Goal: Navigation & Orientation: Find specific page/section

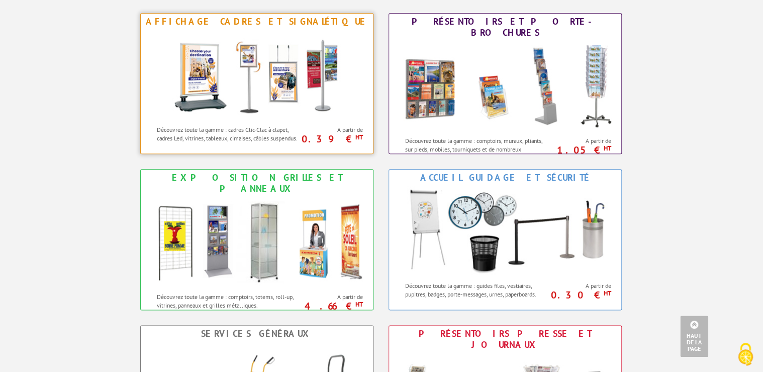
scroll to position [362, 0]
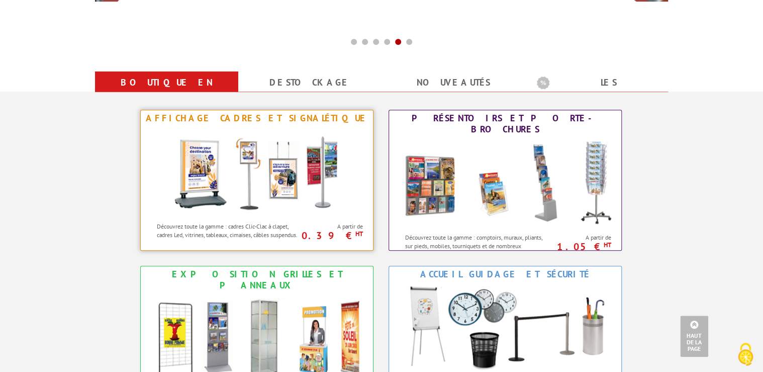
click at [251, 175] on img at bounding box center [257, 171] width 186 height 90
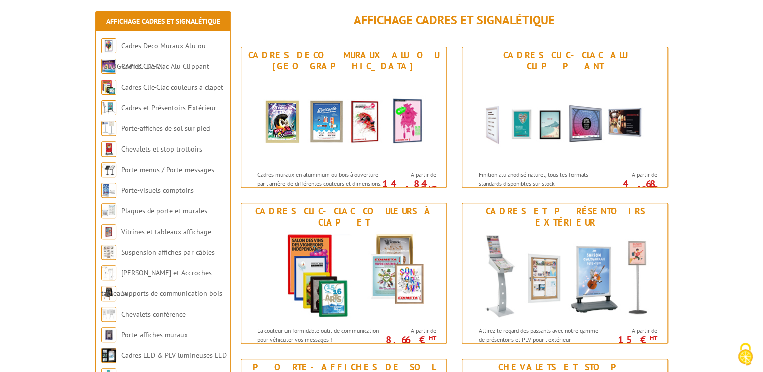
scroll to position [121, 0]
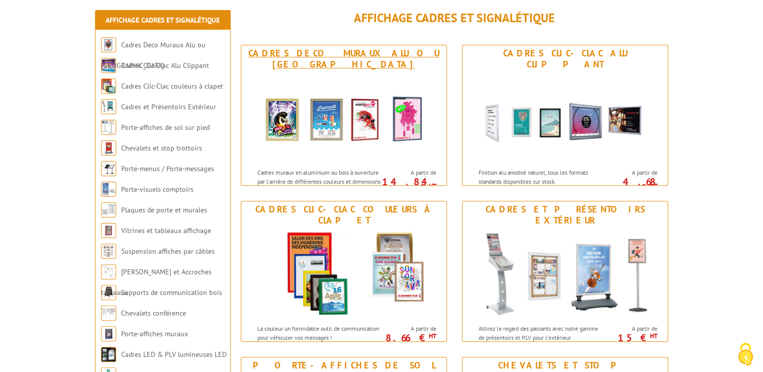
click at [315, 143] on img at bounding box center [344, 117] width 186 height 90
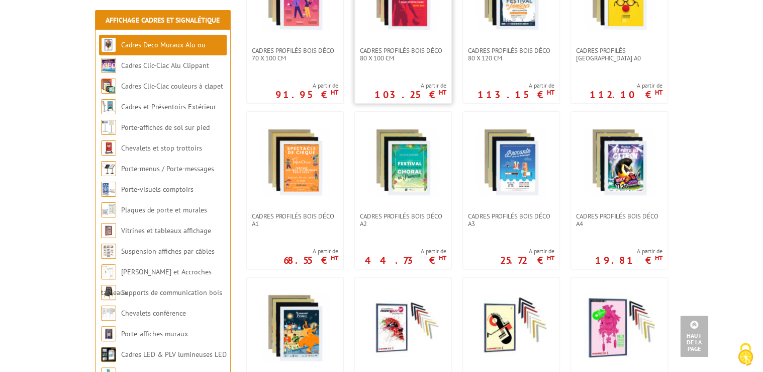
scroll to position [483, 0]
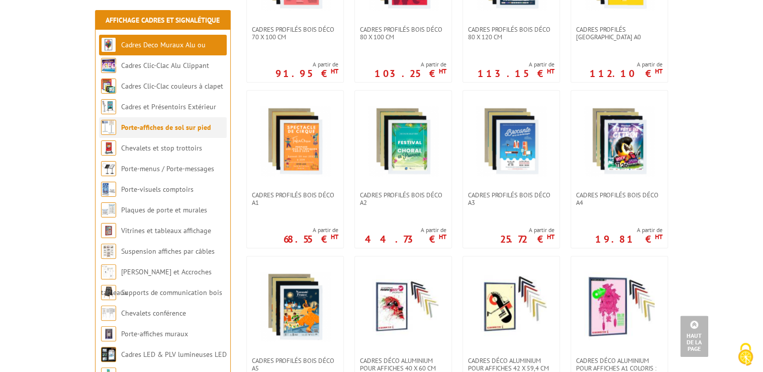
click at [175, 125] on link "Porte-affiches de sol sur pied" at bounding box center [166, 127] width 90 height 9
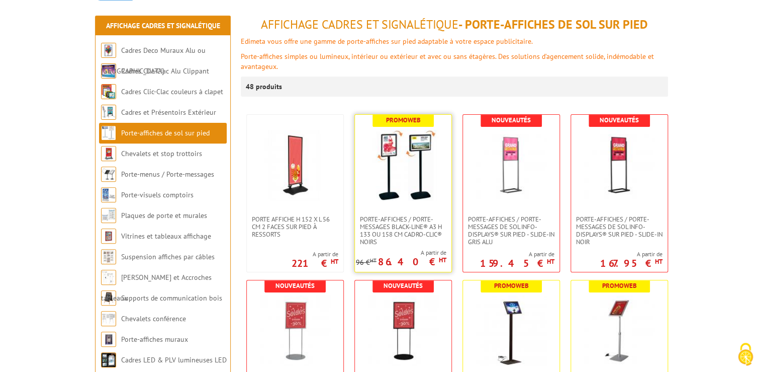
scroll to position [121, 0]
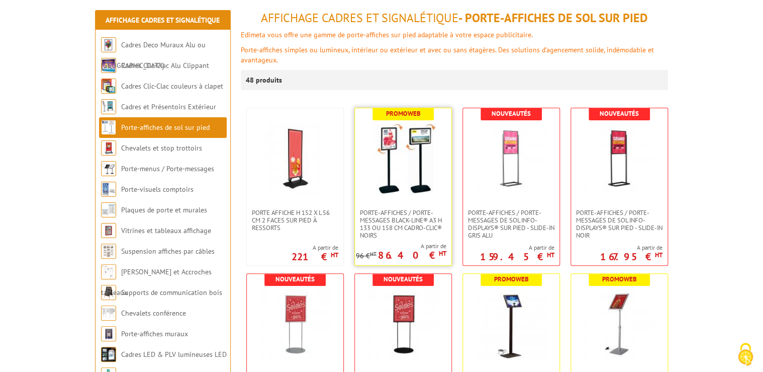
click at [382, 194] on link at bounding box center [403, 158] width 97 height 101
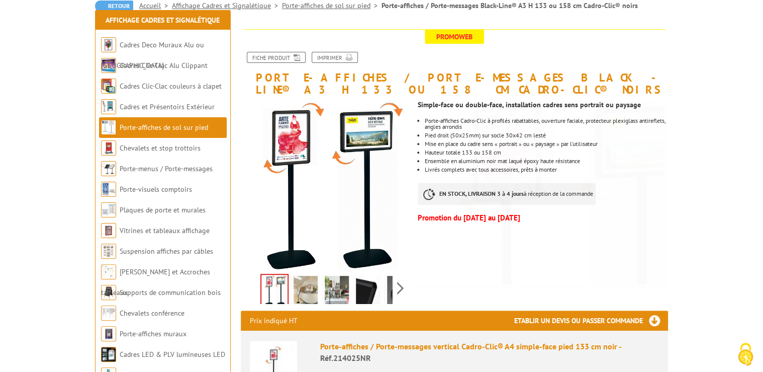
scroll to position [121, 0]
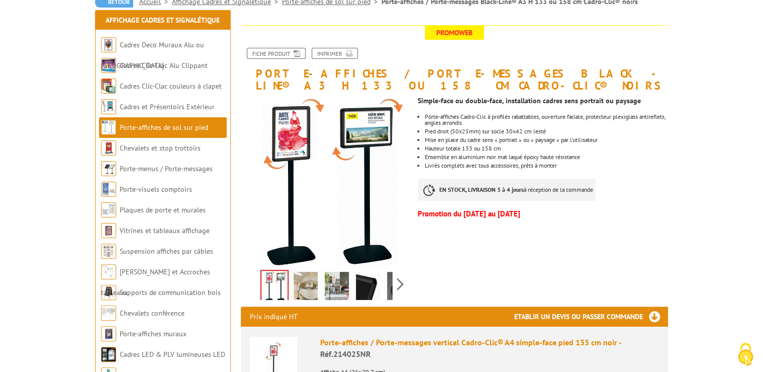
click at [327, 184] on img at bounding box center [325, 181] width 169 height 169
click at [304, 271] on img at bounding box center [306, 286] width 24 height 31
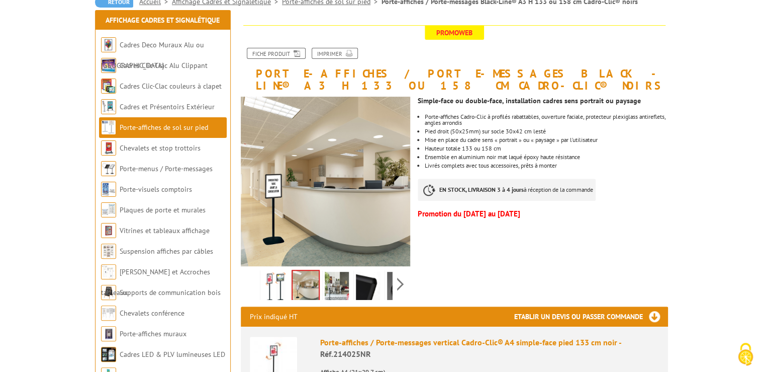
click at [336, 271] on img at bounding box center [337, 286] width 24 height 31
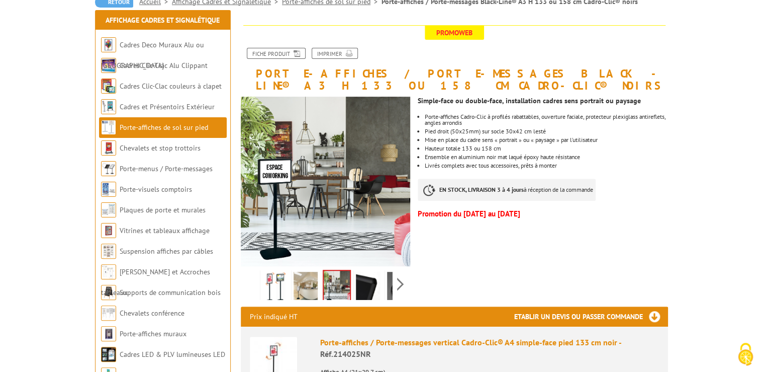
click at [363, 271] on img at bounding box center [368, 286] width 24 height 31
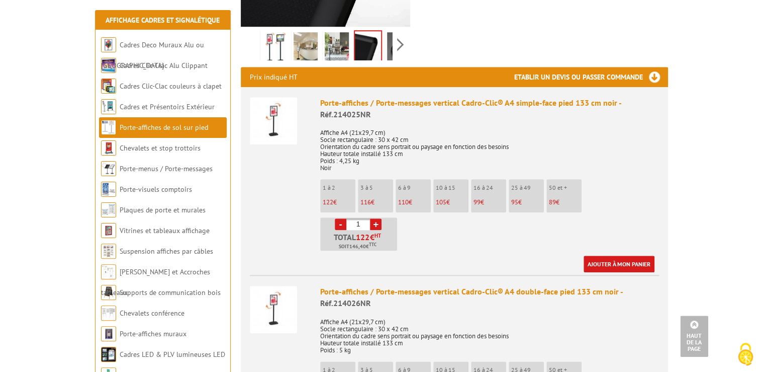
scroll to position [362, 0]
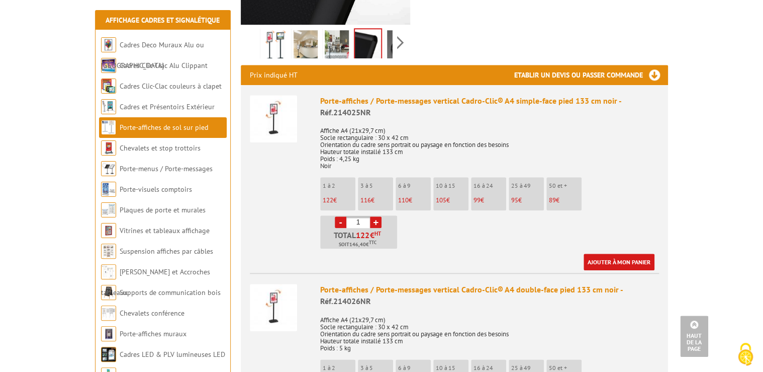
click at [422, 218] on ul "1 à 2 122 € 3 à 5 116 € 6 à 9 110 € 10 à 15 105 € 16 à 24 99 € 95 89" at bounding box center [489, 212] width 339 height 71
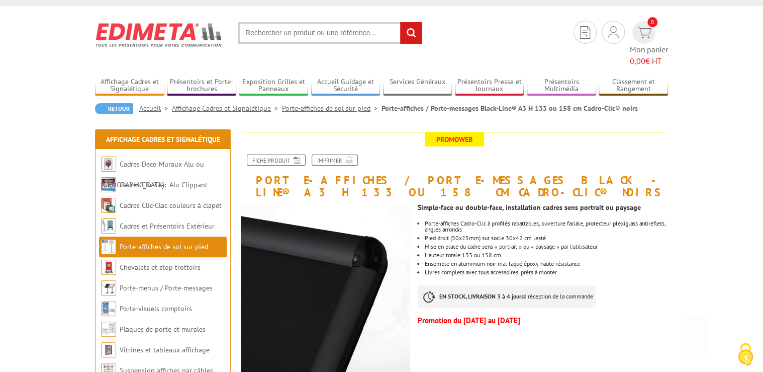
scroll to position [0, 0]
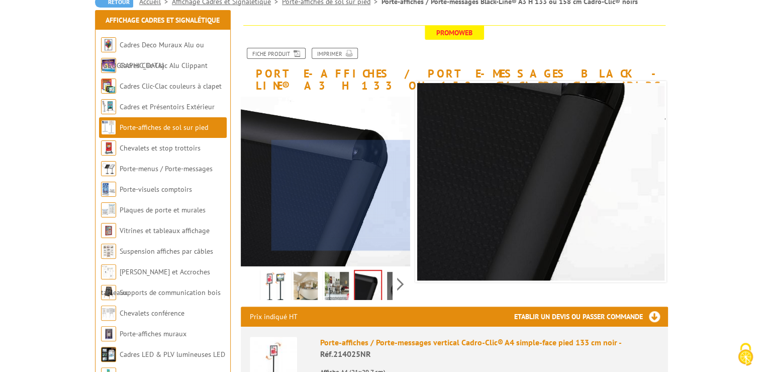
scroll to position [161, 0]
